Goal: Go to known website: Access a specific website the user already knows

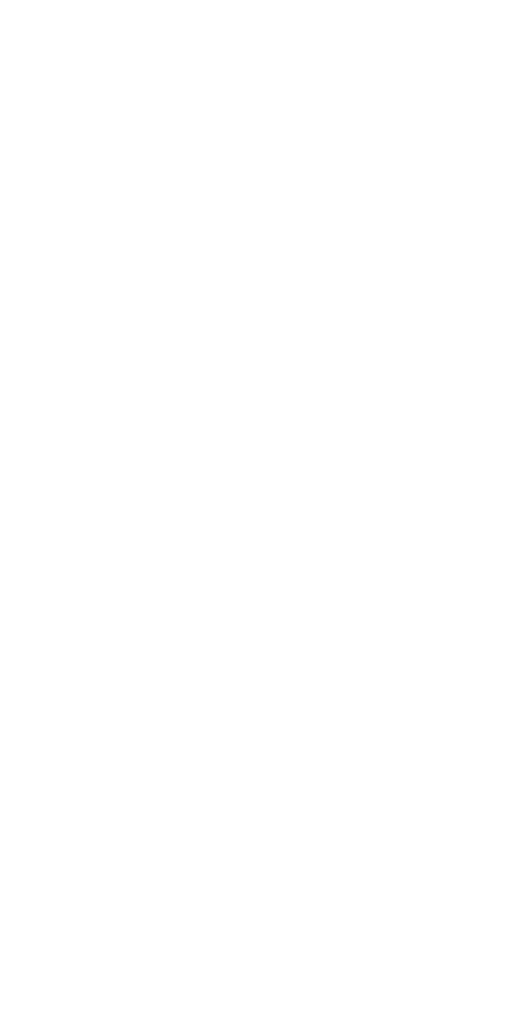
click at [63, 66] on input "email" at bounding box center [51, 60] width 94 height 11
type input "[EMAIL_ADDRESS][DOMAIN_NAME]"
click at [36, 109] on button "Ingresa" at bounding box center [20, 103] width 32 height 11
